Goal: Information Seeking & Learning: Learn about a topic

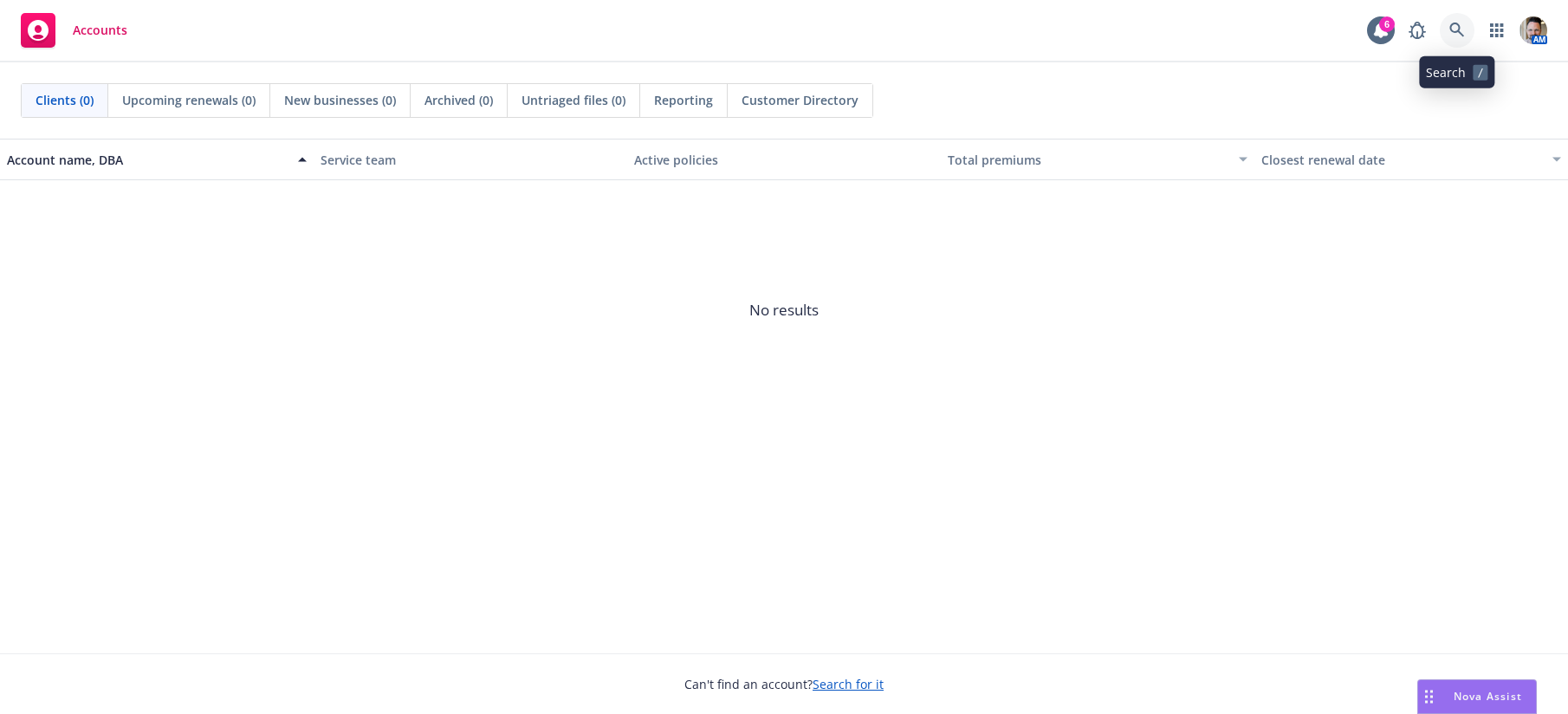
click at [1451, 31] on icon at bounding box center [1457, 30] width 14 height 14
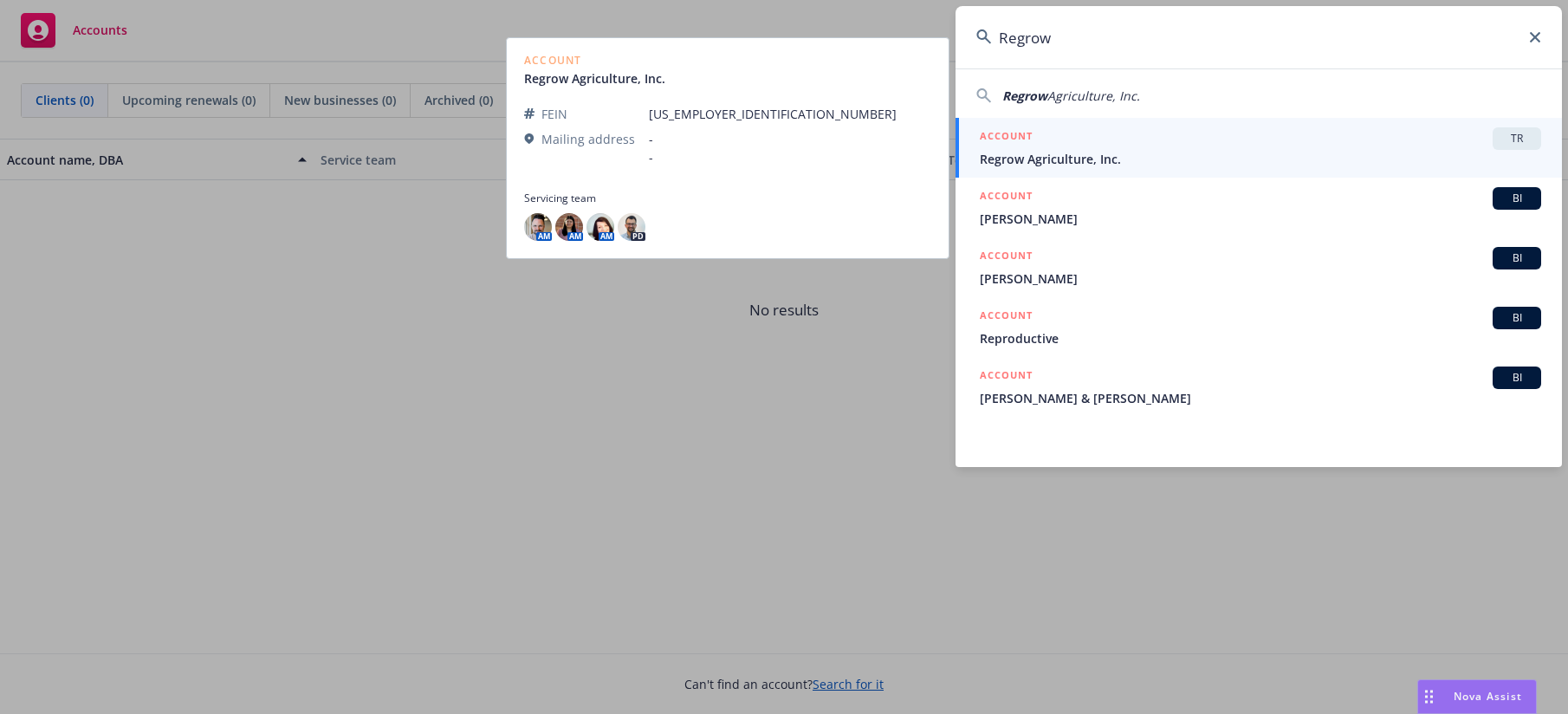
type input "Regrow"
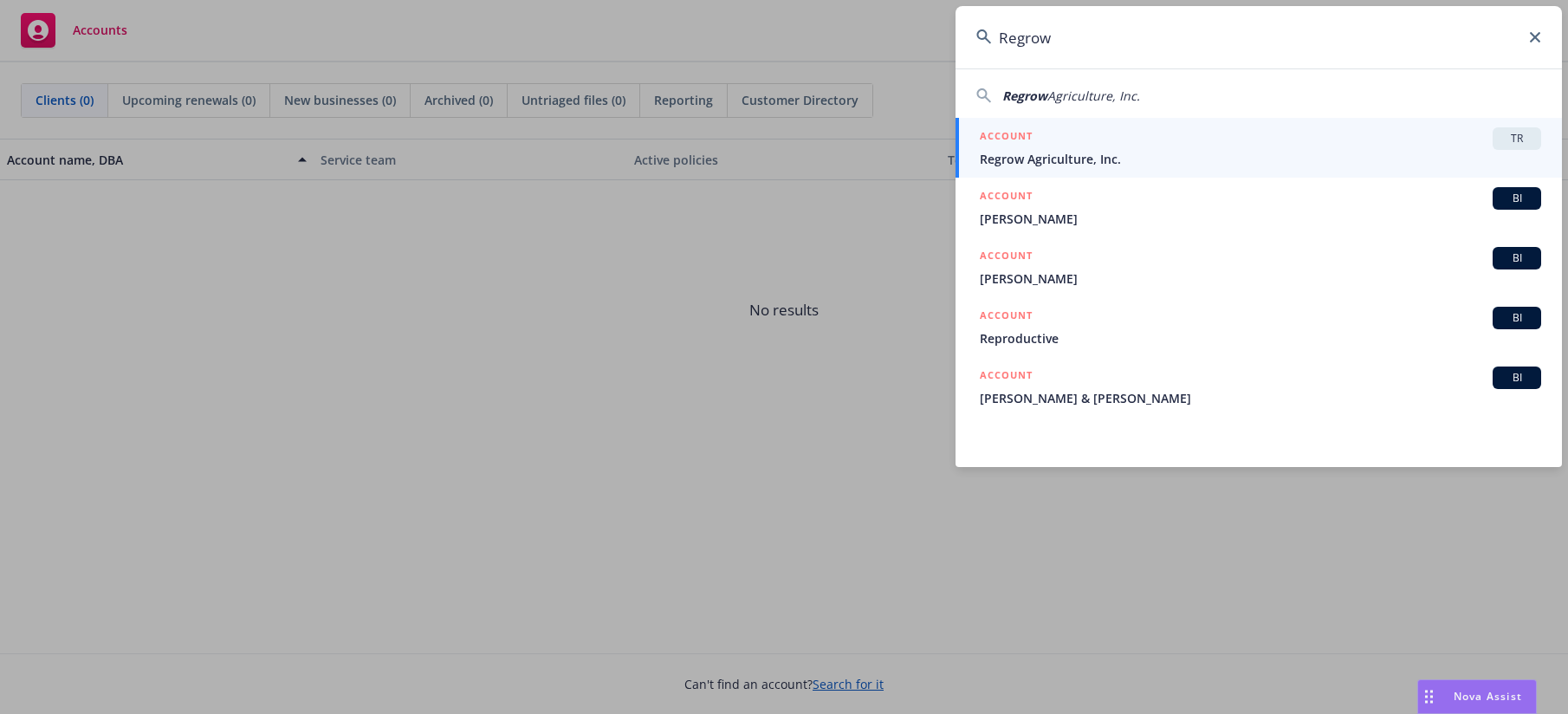
click at [1119, 151] on span "Regrow Agriculture, Inc." at bounding box center [1260, 159] width 561 height 18
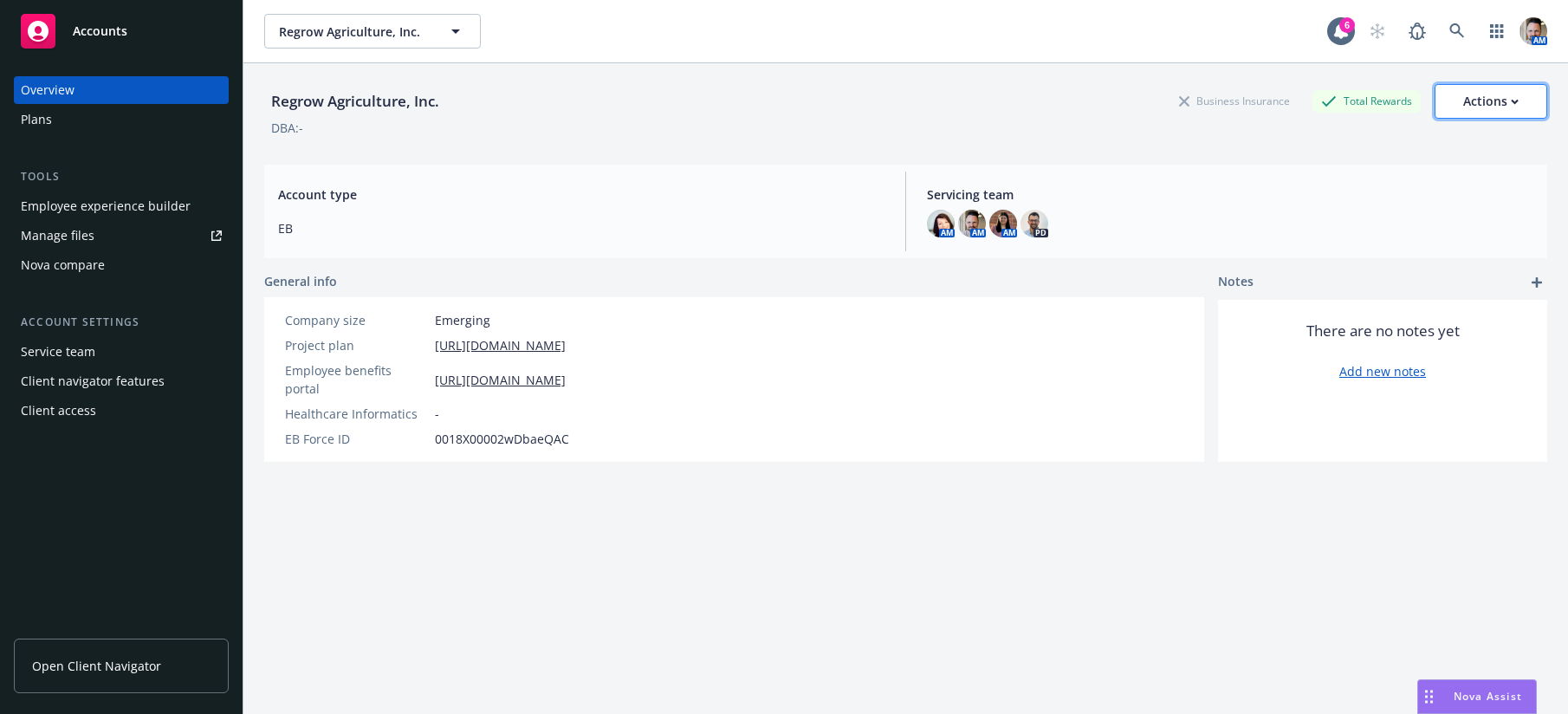
click at [1467, 106] on div "Actions" at bounding box center [1491, 101] width 56 height 33
click at [778, 94] on div "Regrow Agriculture, Inc. Business Insurance Total Rewards Actions Edit account …" at bounding box center [905, 101] width 1283 height 35
click at [509, 371] on link "https://app.newfront.com/employee/d066e85c-0888-4bbf-94bd-4c30a5e91c6d" at bounding box center [500, 380] width 131 height 18
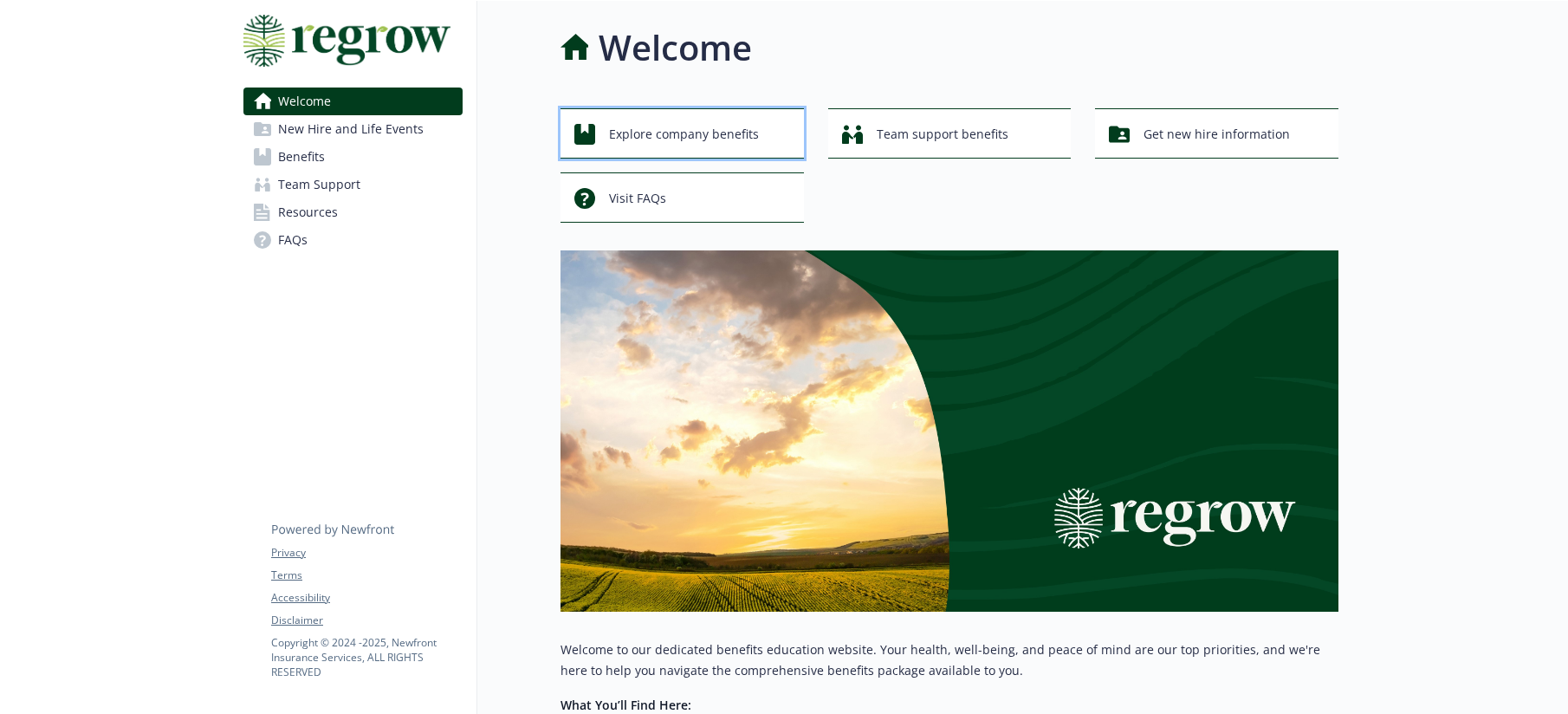
click at [742, 131] on span "Explore company benefits" at bounding box center [683, 134] width 150 height 33
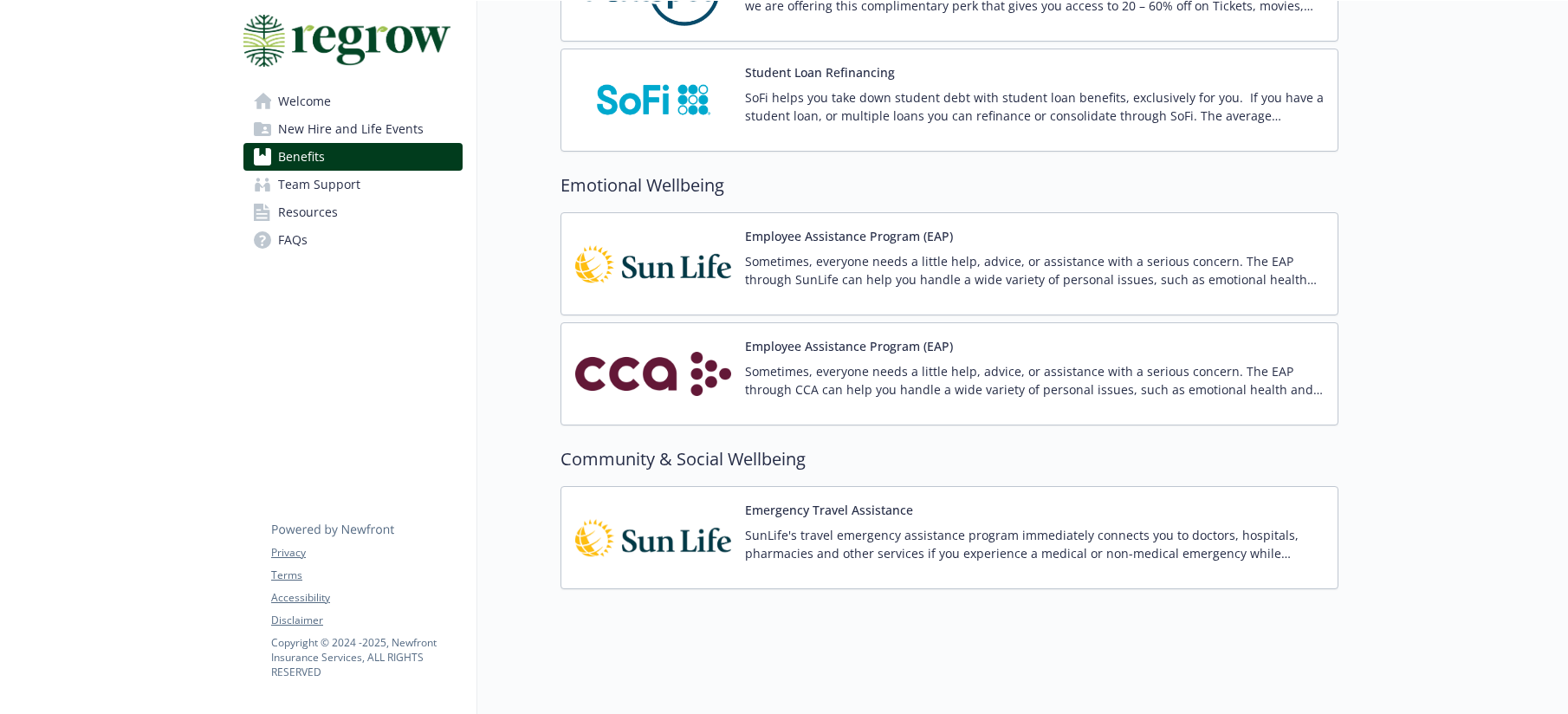
scroll to position [2791, 0]
click at [711, 367] on img at bounding box center [653, 374] width 156 height 74
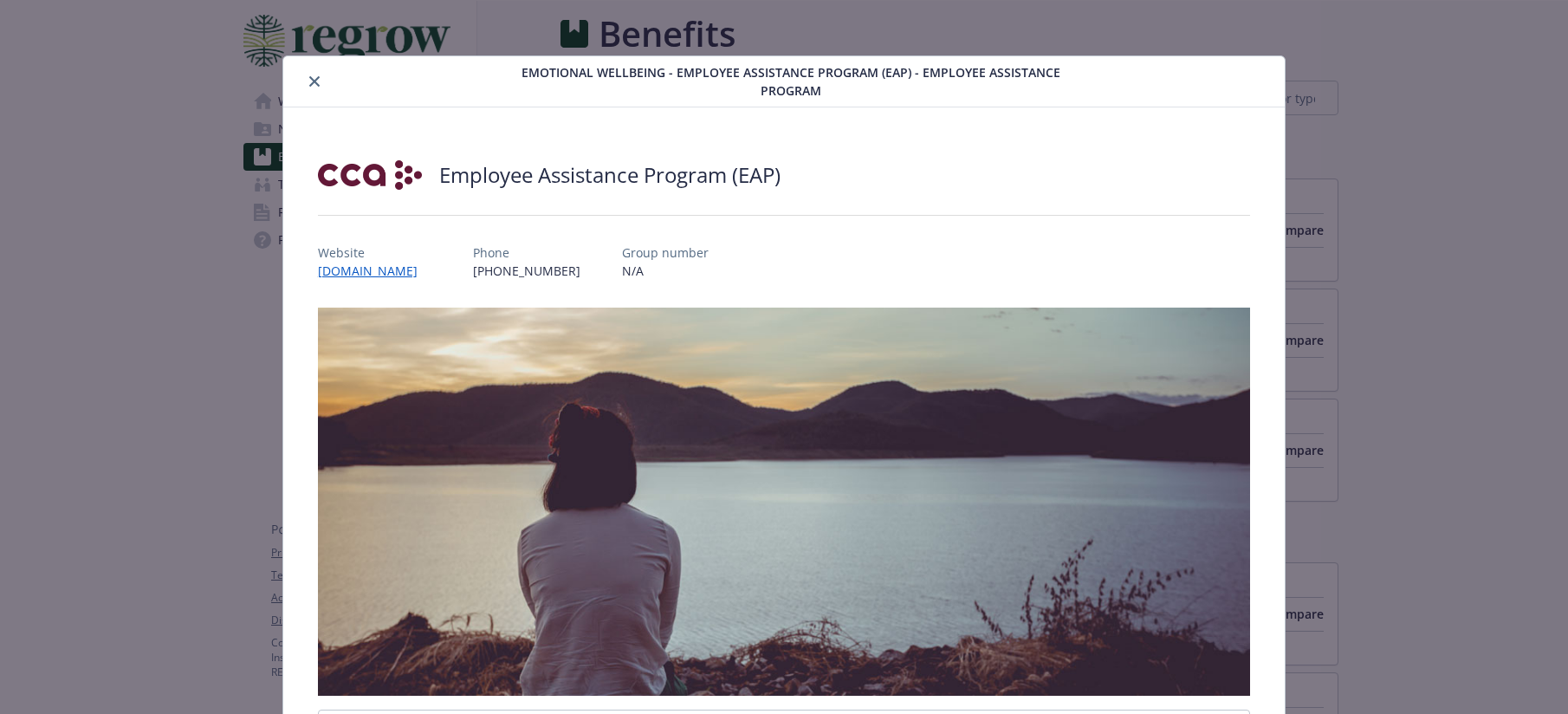
scroll to position [2791, 0]
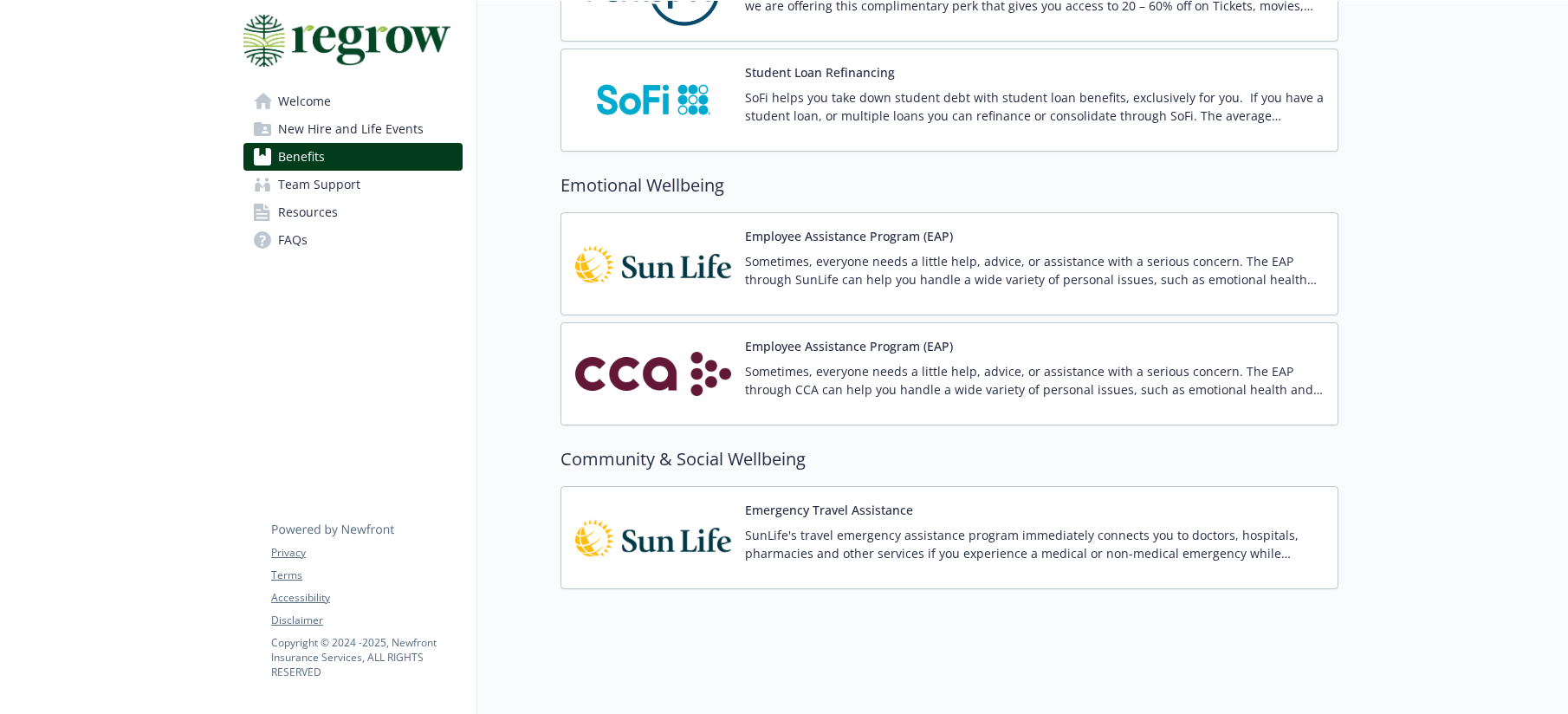
click at [857, 362] on p "Sometimes, everyone needs a little help, advice, or assistance with a serious c…" at bounding box center [1034, 380] width 579 height 37
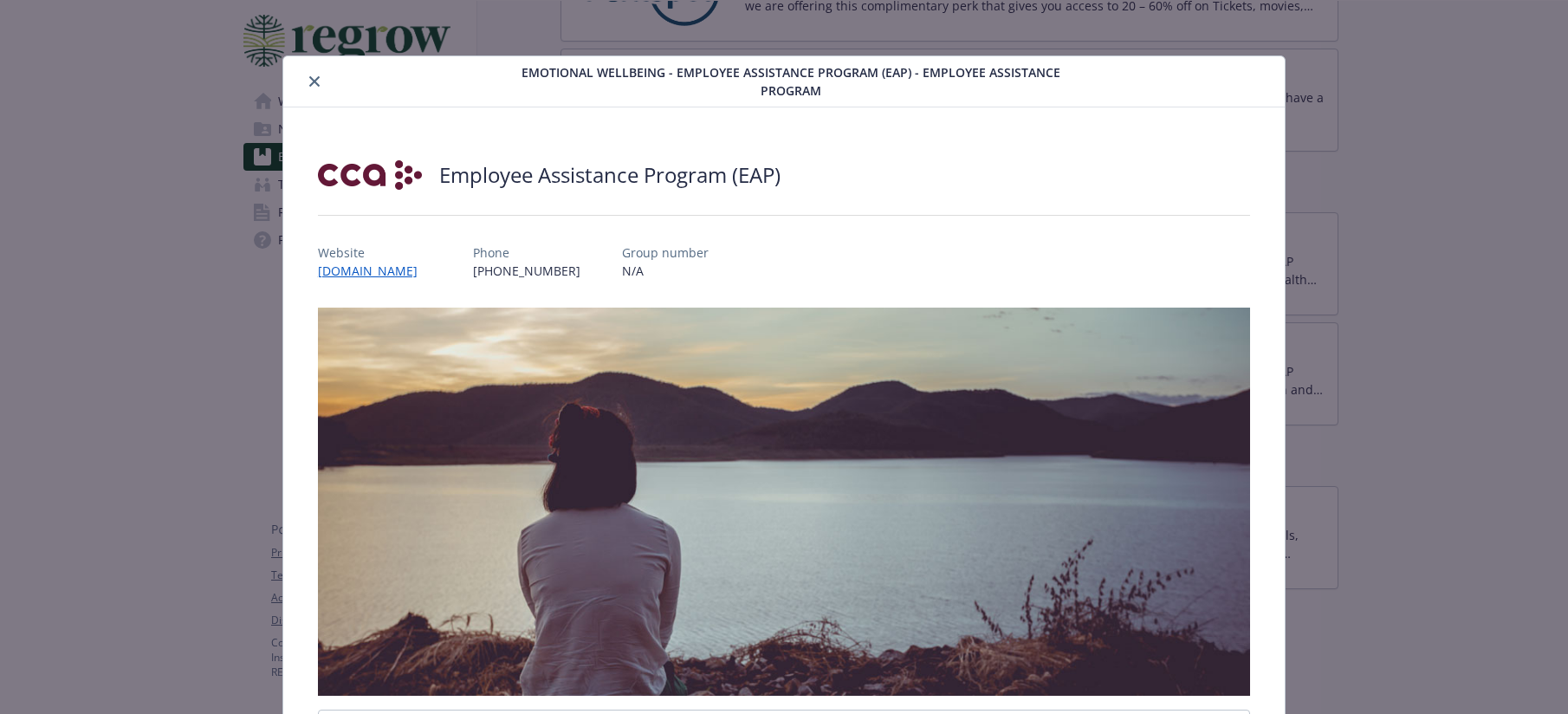
scroll to position [52, 0]
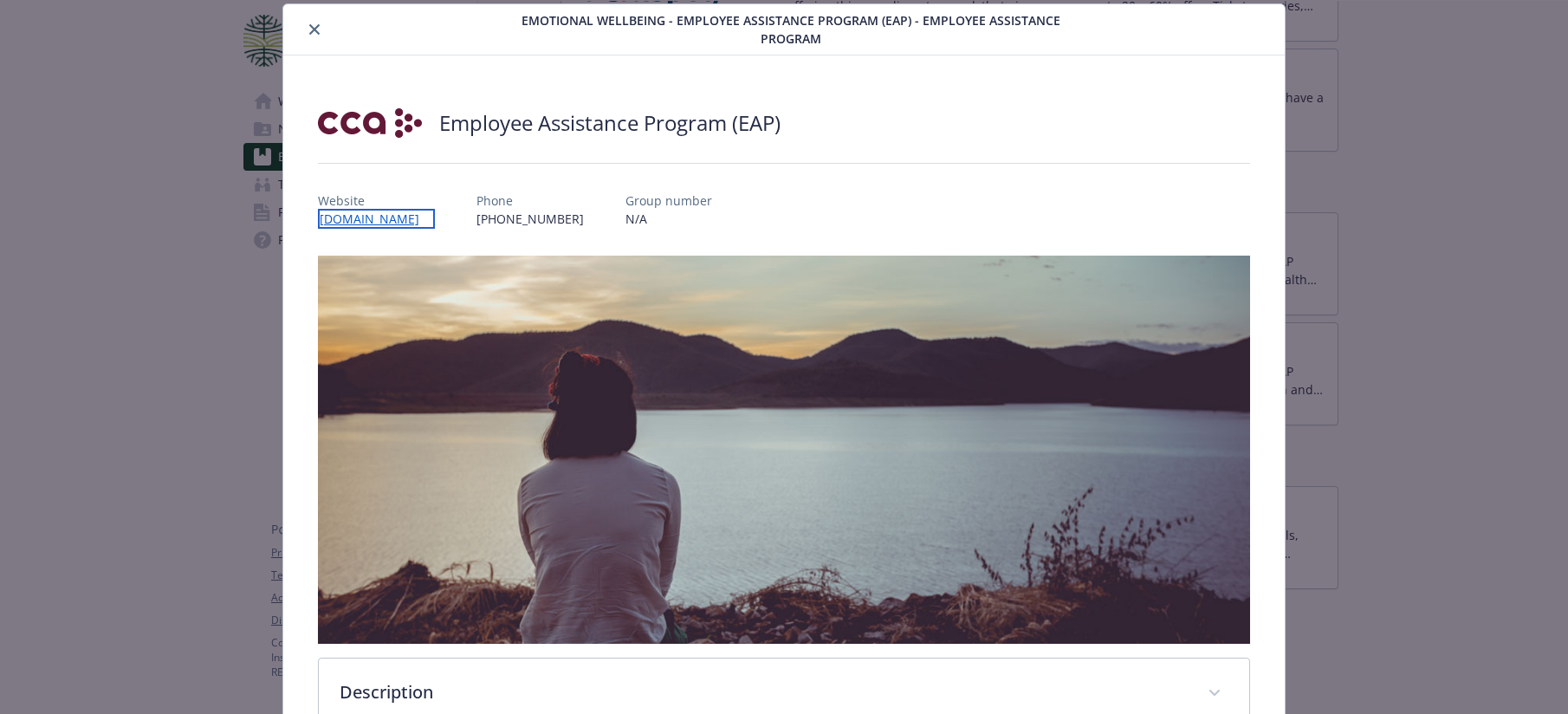
click at [385, 214] on link "[DOMAIN_NAME]" at bounding box center [376, 219] width 117 height 20
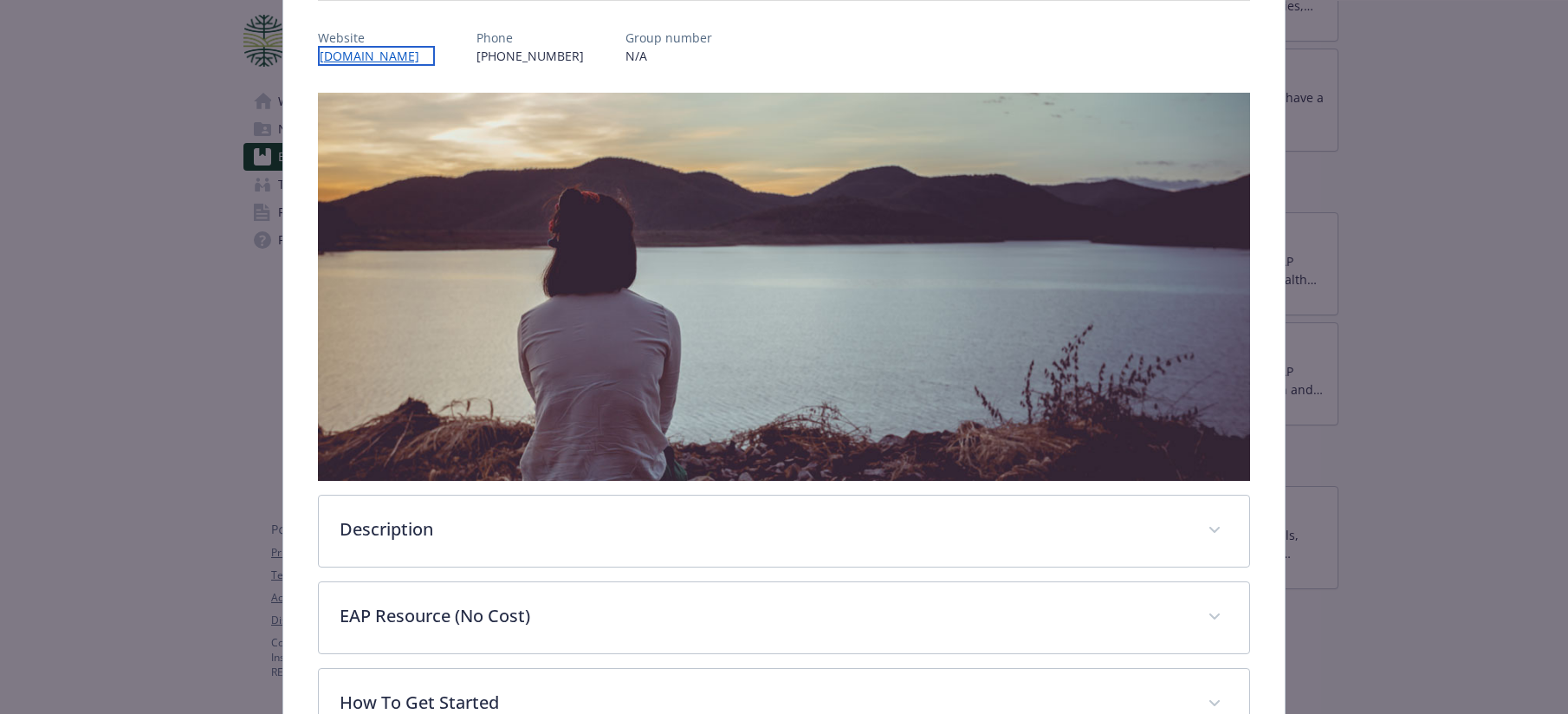
scroll to position [423, 0]
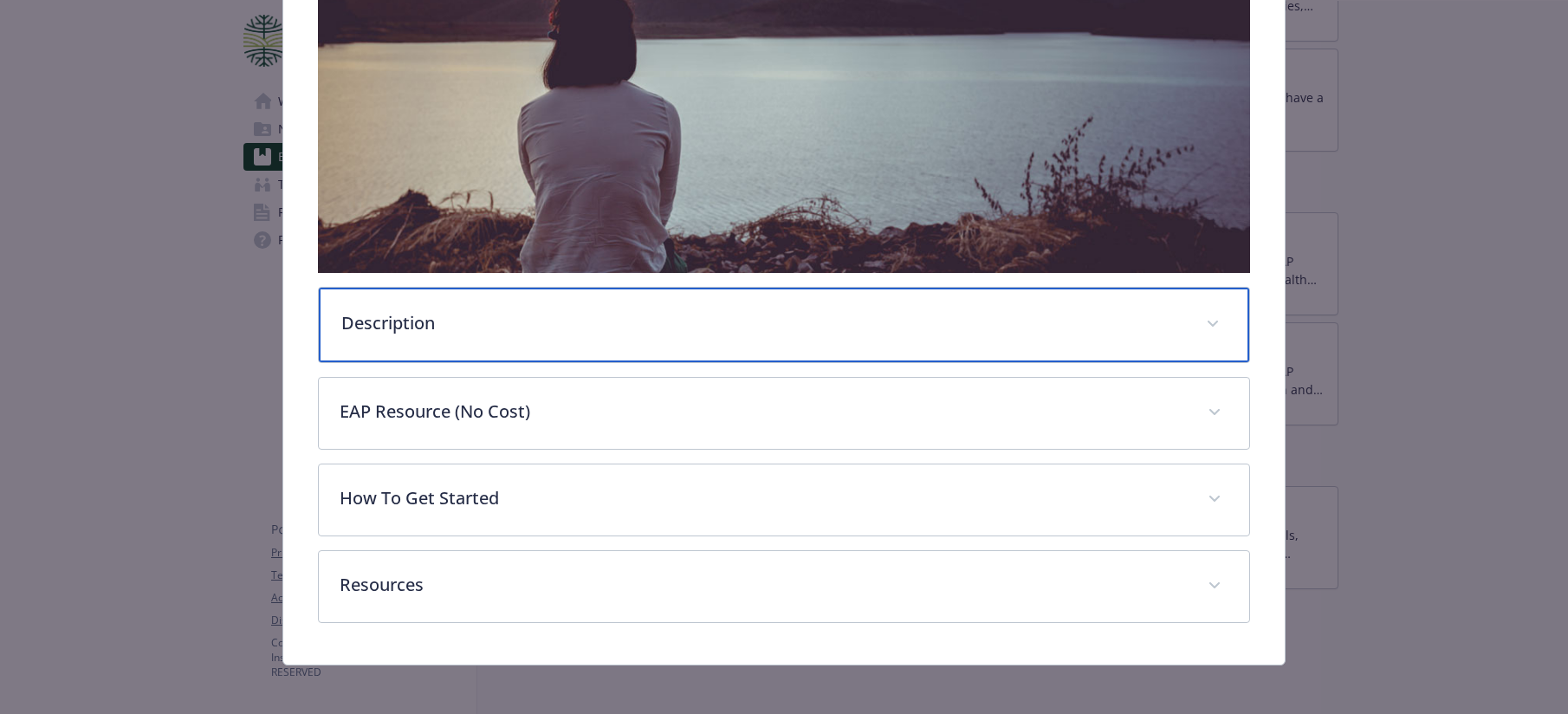
click at [648, 326] on p "Description" at bounding box center [763, 323] width 844 height 26
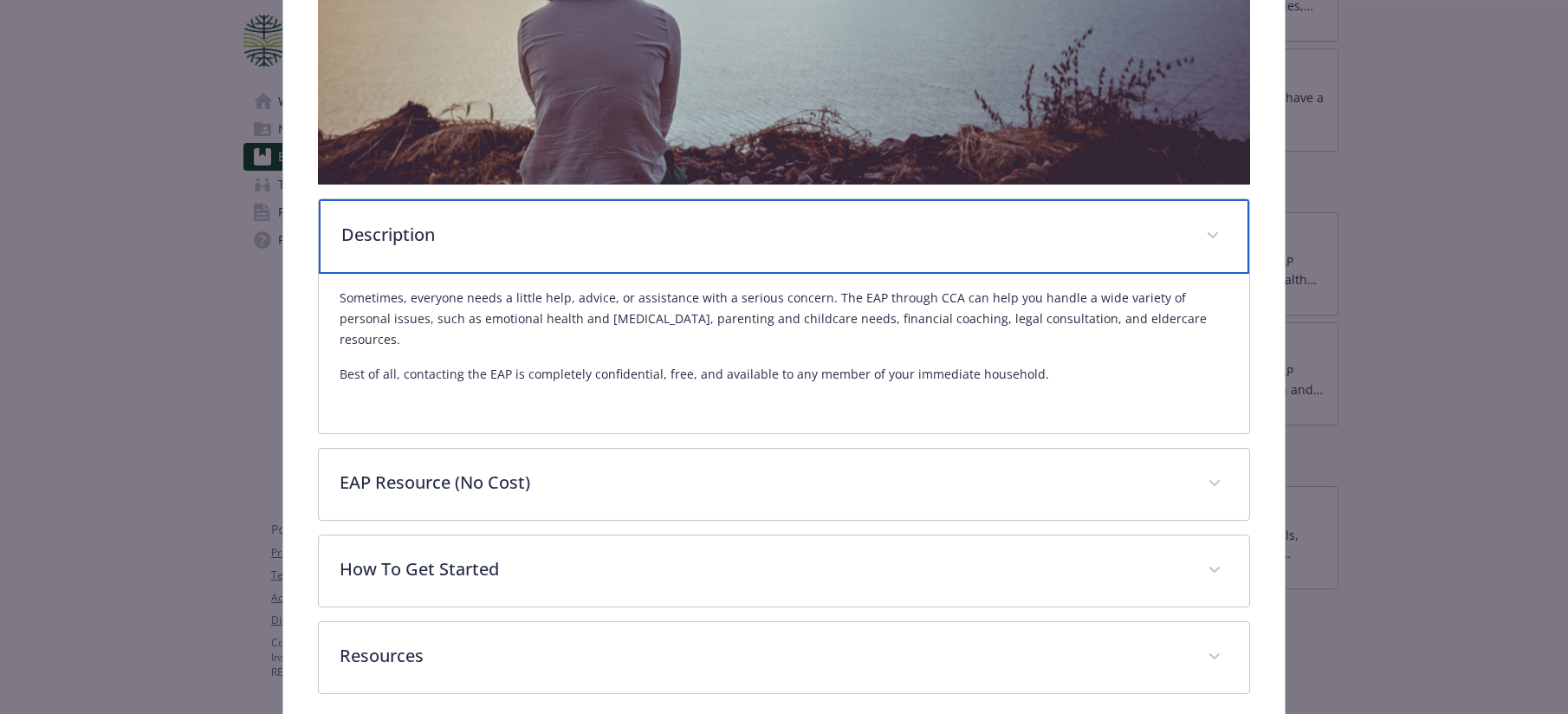
scroll to position [540, 0]
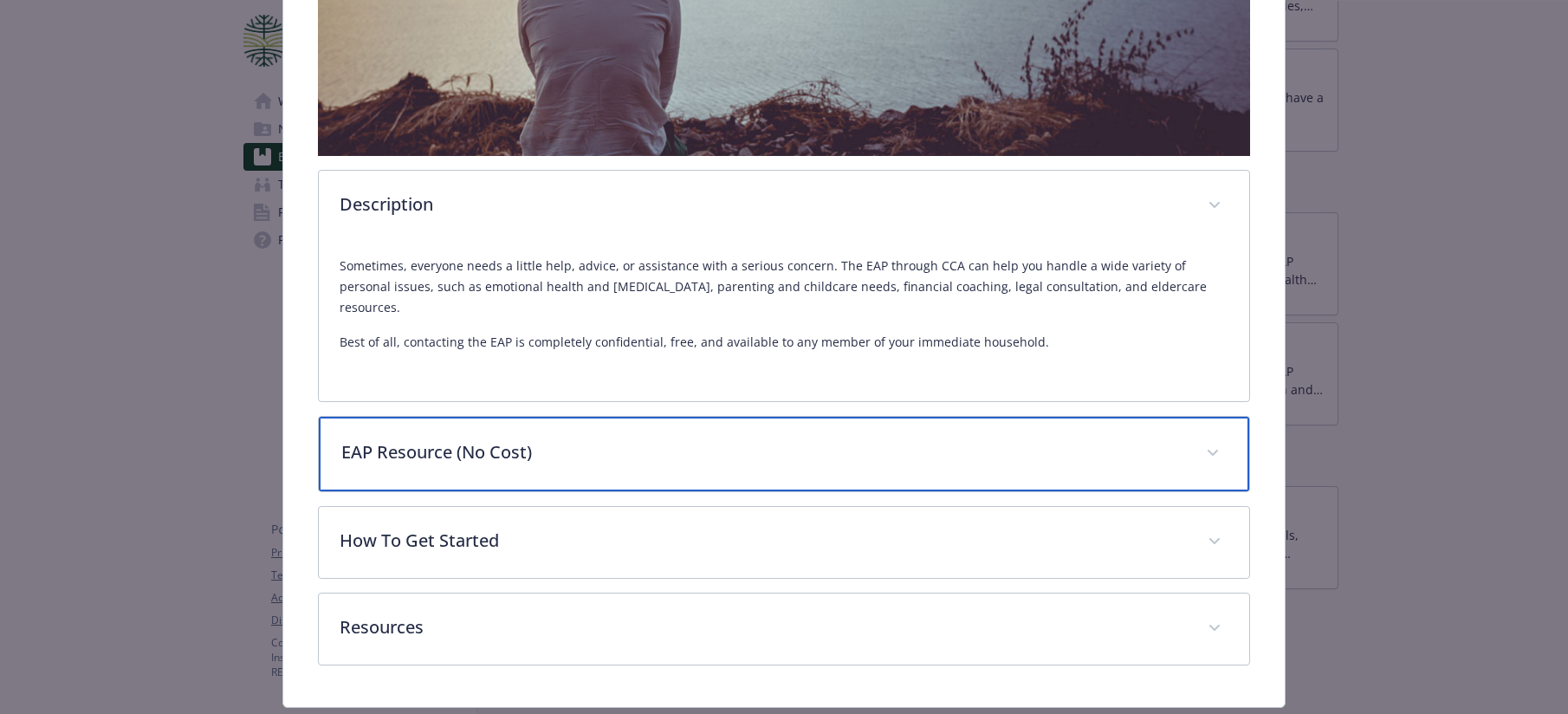
click at [811, 439] on p "EAP Resource (No Cost)" at bounding box center [763, 452] width 844 height 26
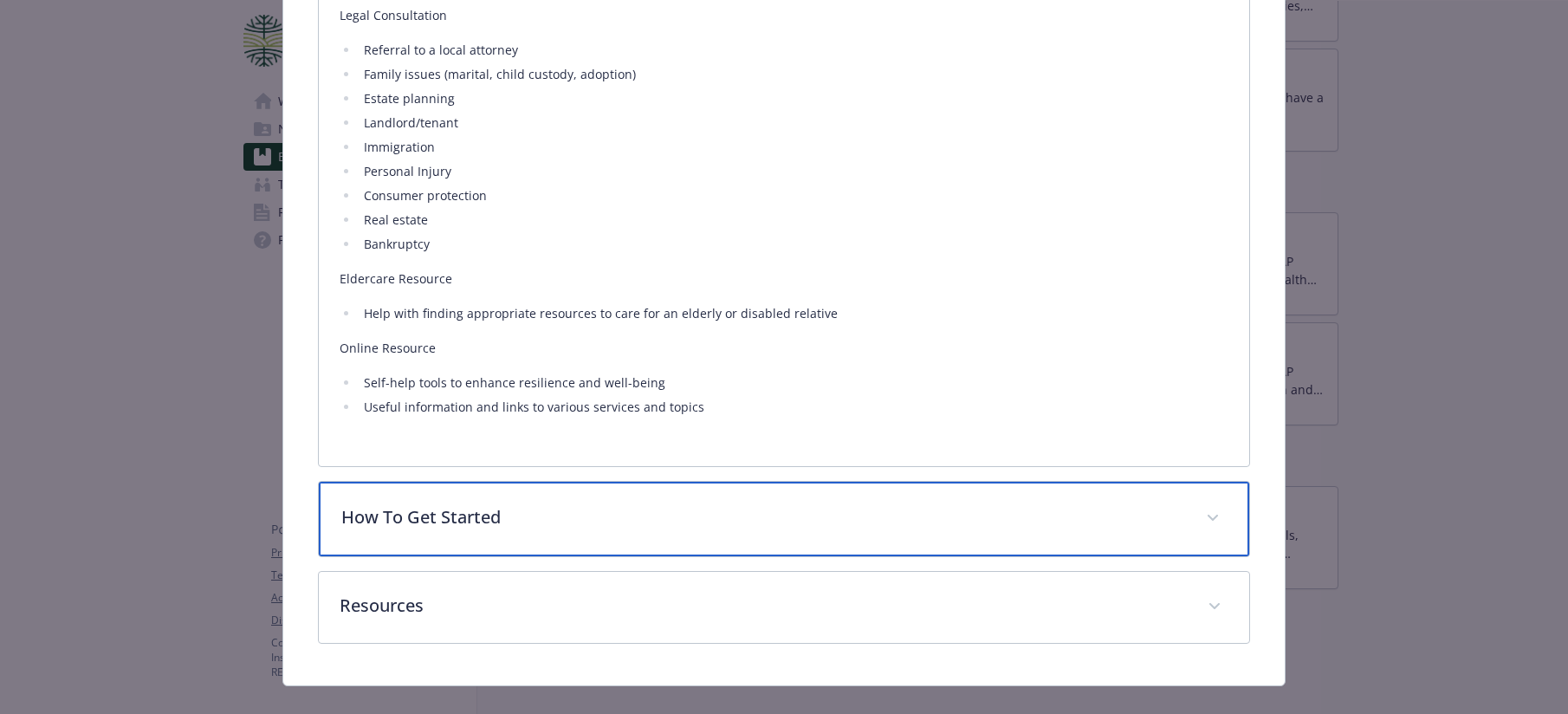
click at [810, 505] on p "How To Get Started" at bounding box center [763, 517] width 844 height 26
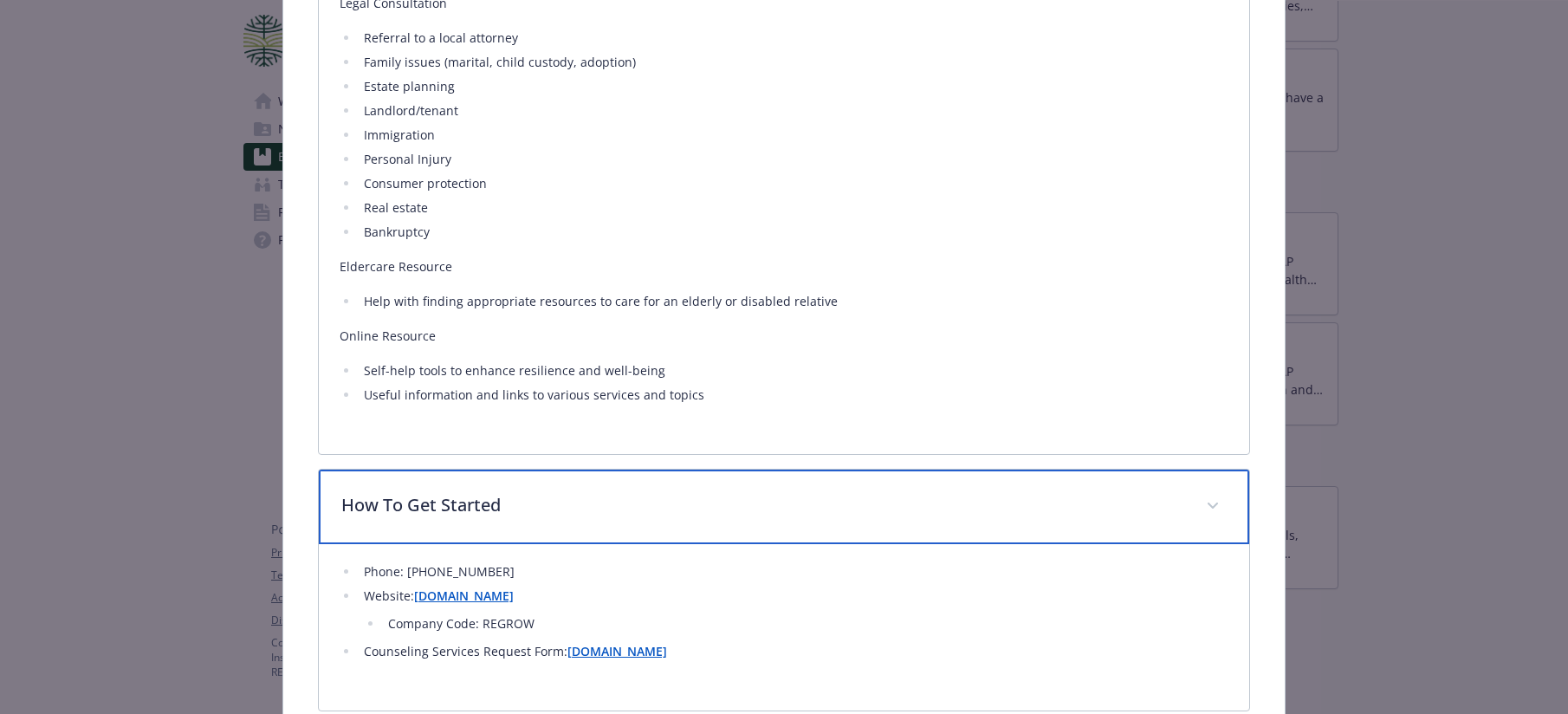
scroll to position [1759, 0]
